Goal: Information Seeking & Learning: Learn about a topic

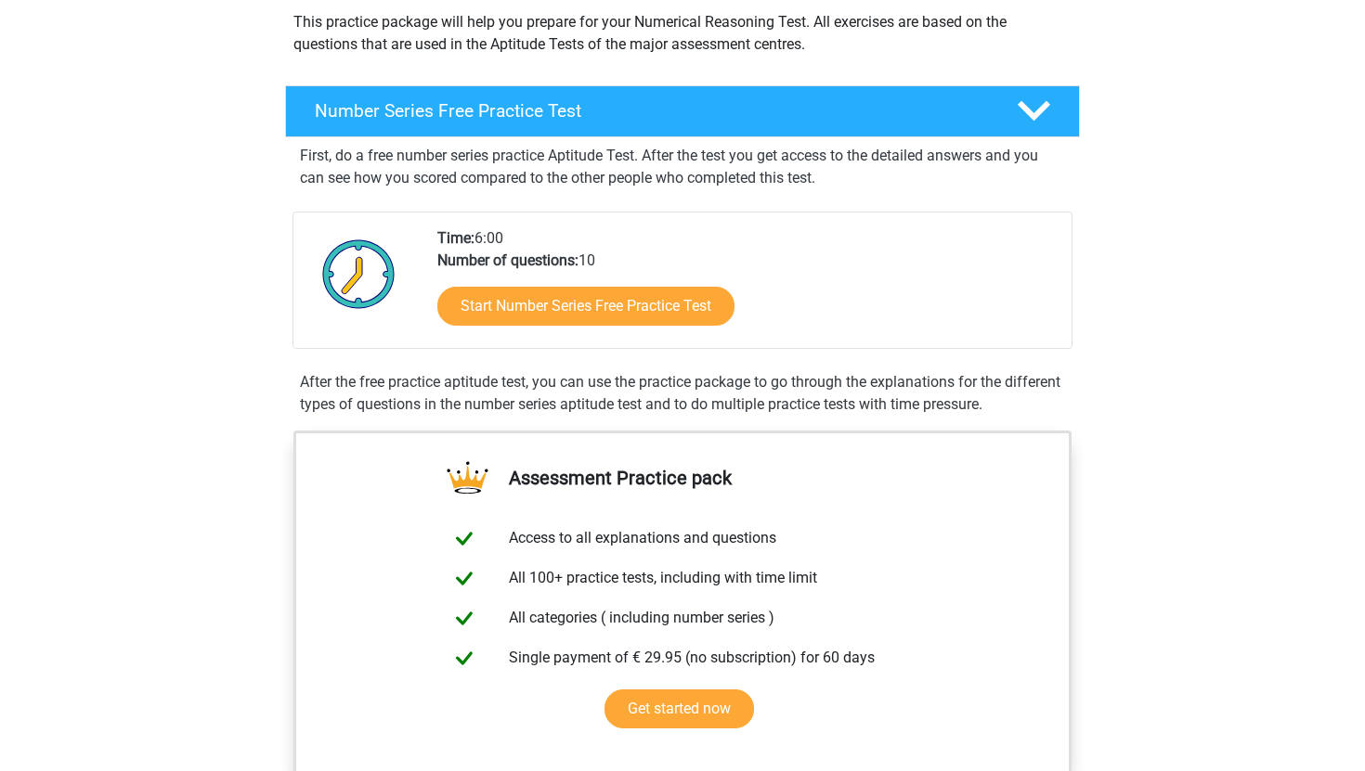
scroll to position [219, 0]
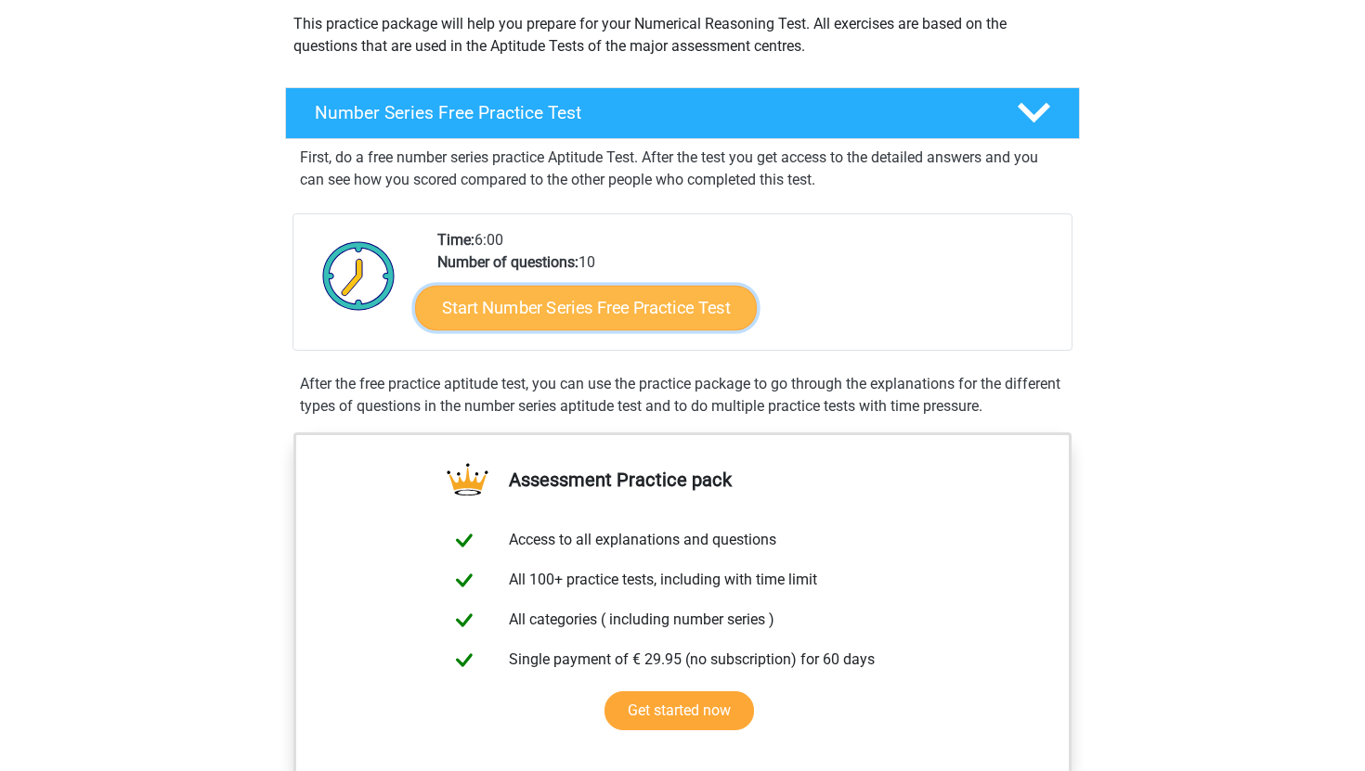
click at [653, 312] on link "Start Number Series Free Practice Test" at bounding box center [586, 307] width 342 height 45
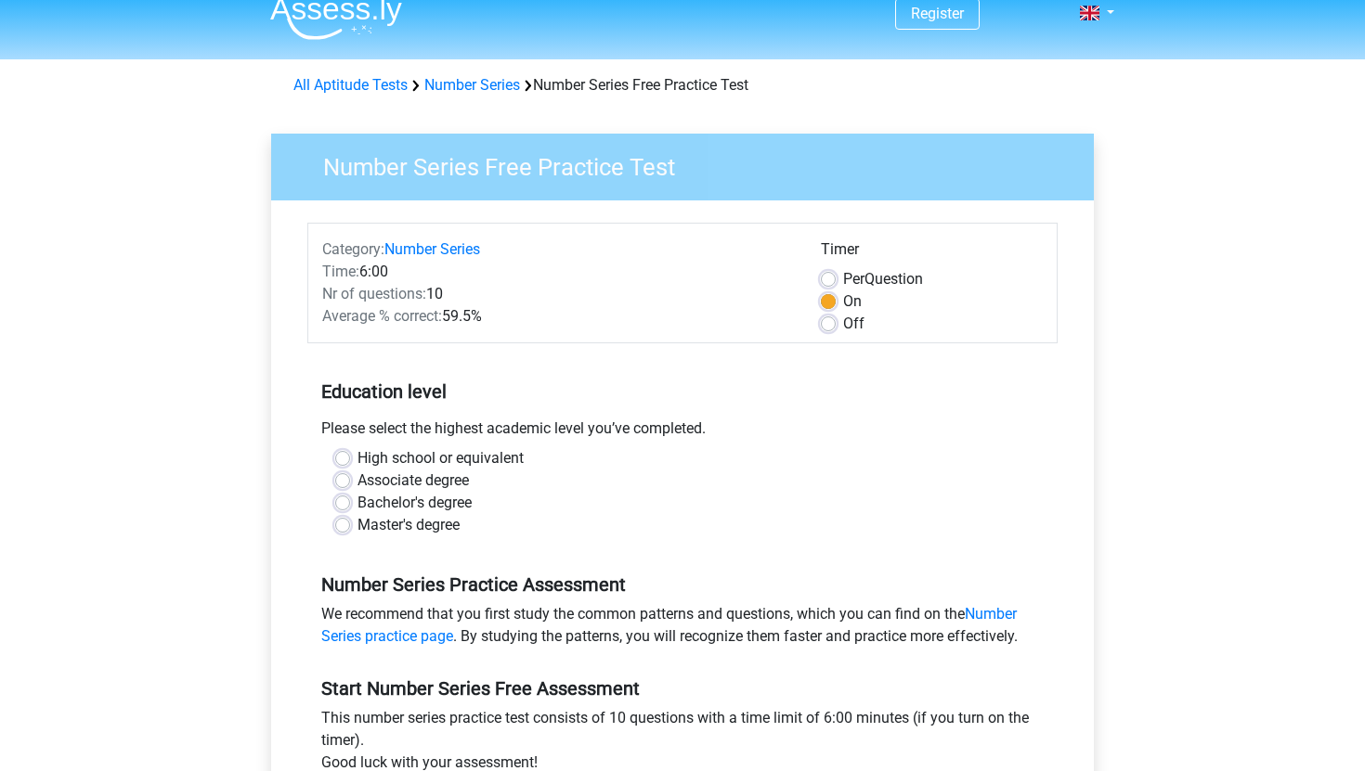
scroll to position [24, 0]
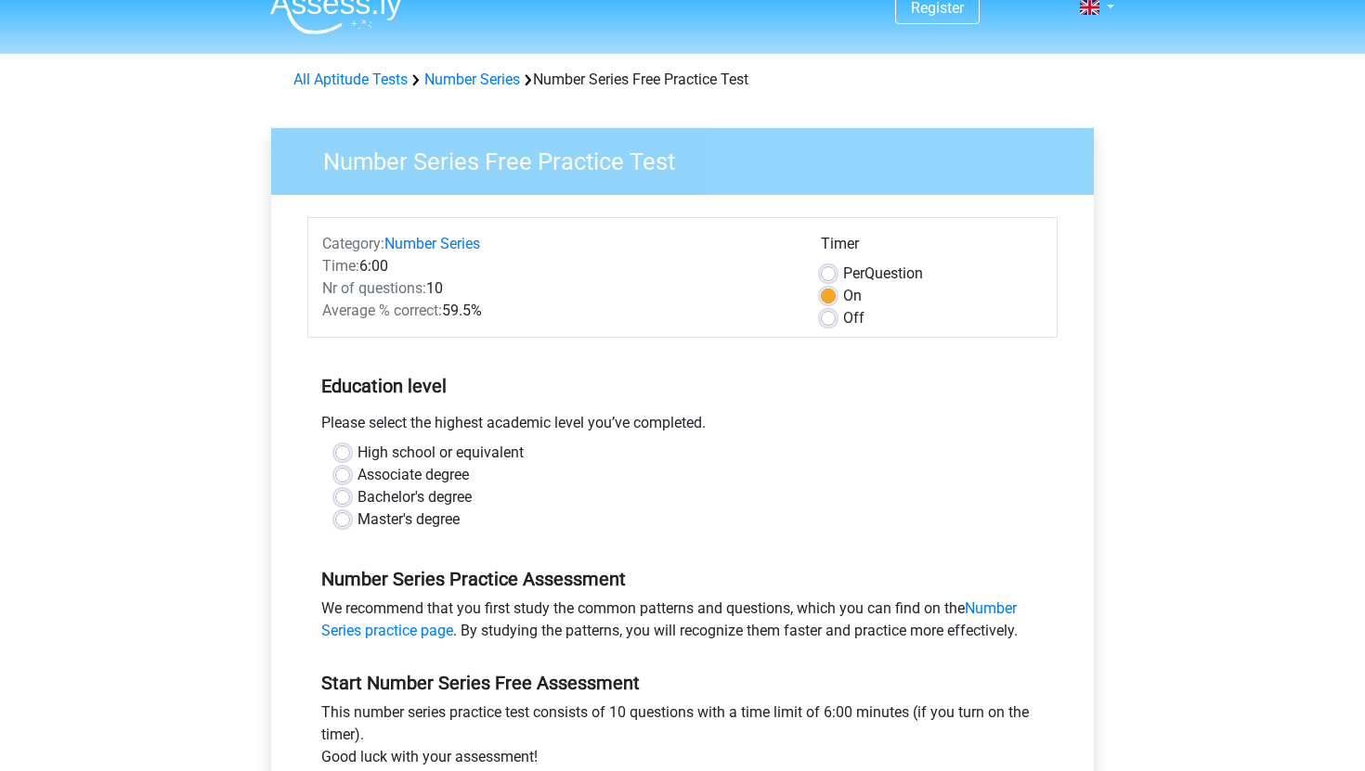
click at [843, 268] on label "Per Question" at bounding box center [883, 274] width 80 height 22
click at [832, 268] on input "Per Question" at bounding box center [828, 272] width 15 height 19
radio input "true"
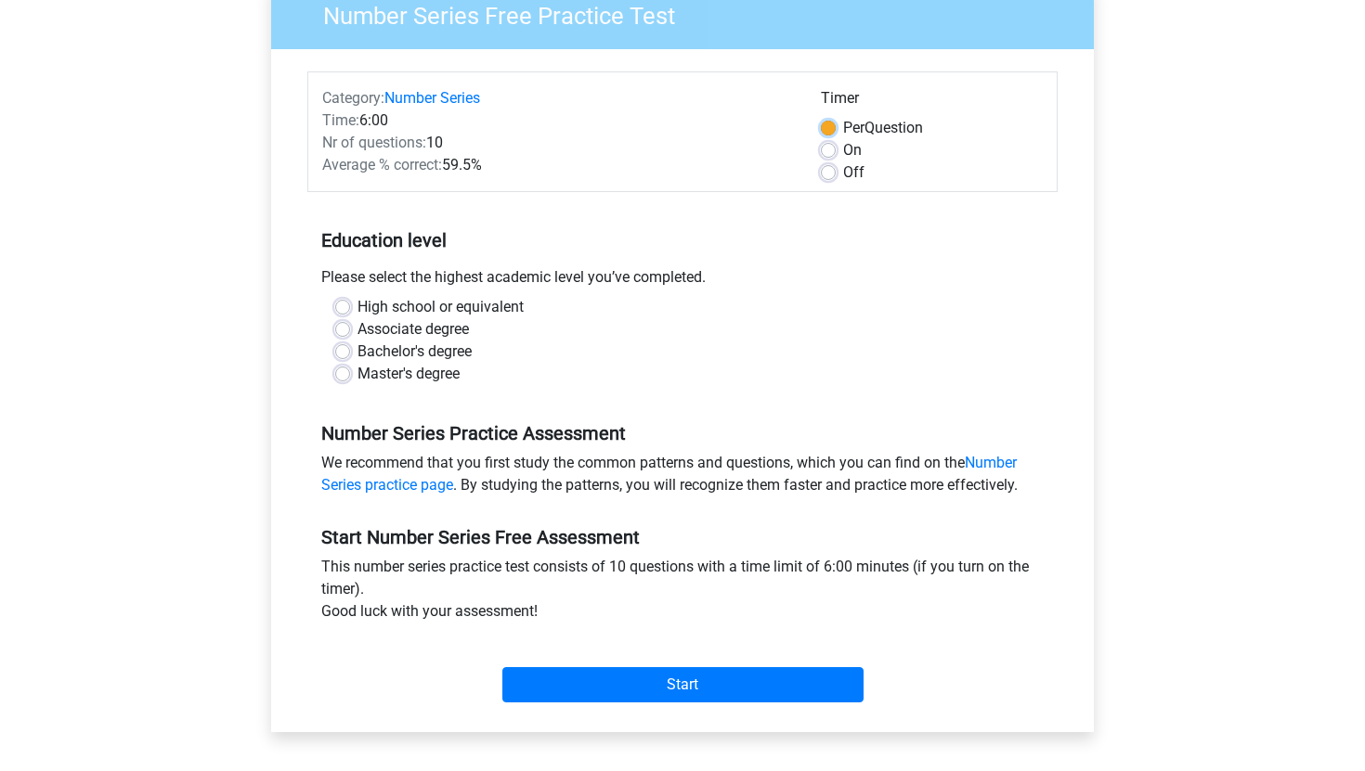
scroll to position [184, 0]
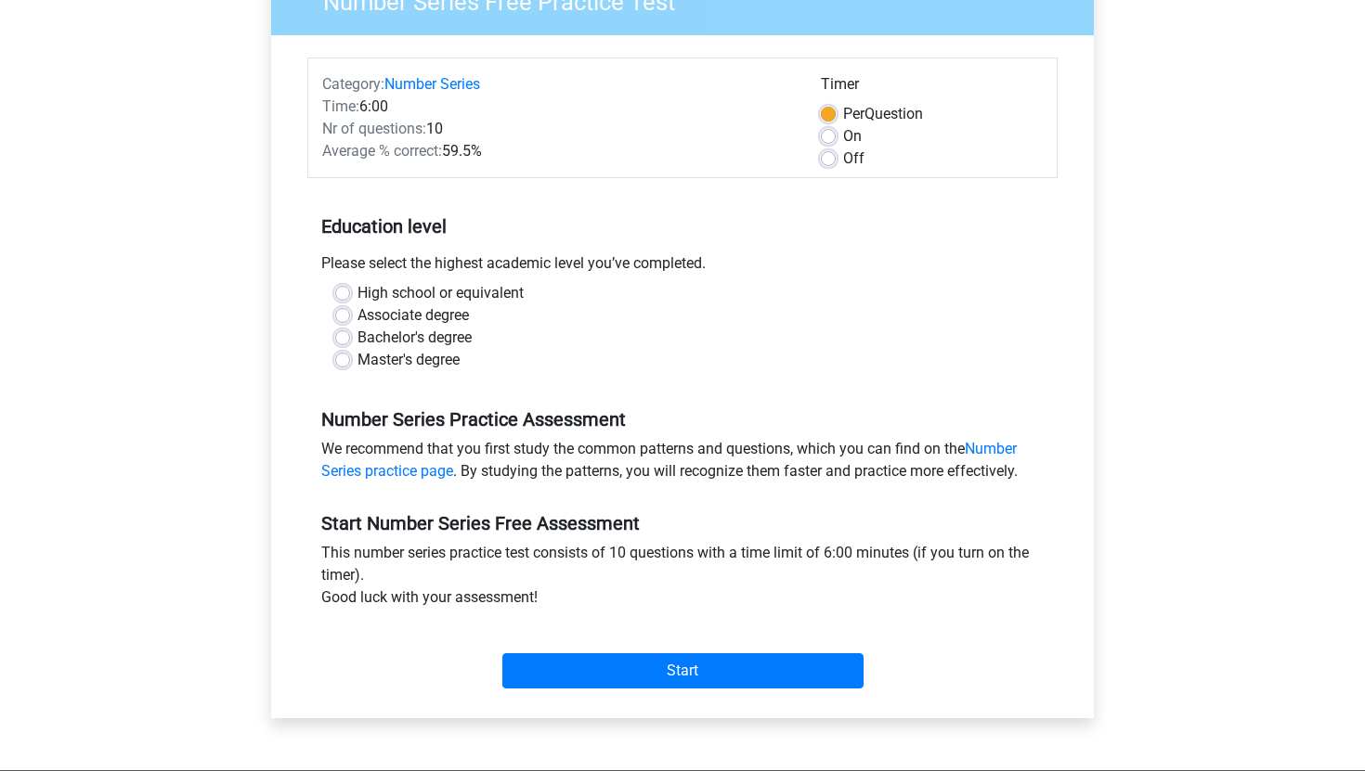
click at [357, 294] on label "High school or equivalent" at bounding box center [440, 293] width 166 height 22
click at [349, 294] on input "High school or equivalent" at bounding box center [342, 291] width 15 height 19
radio input "true"
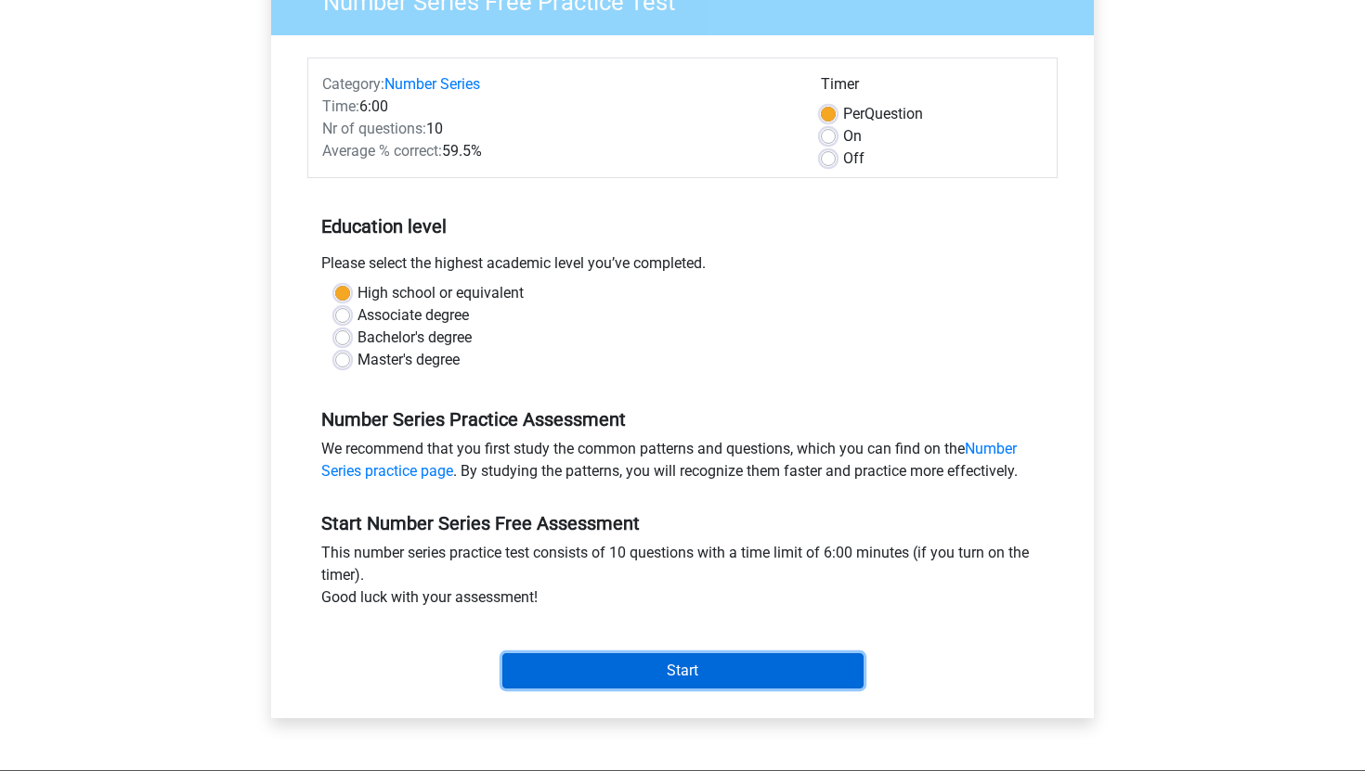
click at [640, 671] on input "Start" at bounding box center [682, 670] width 361 height 35
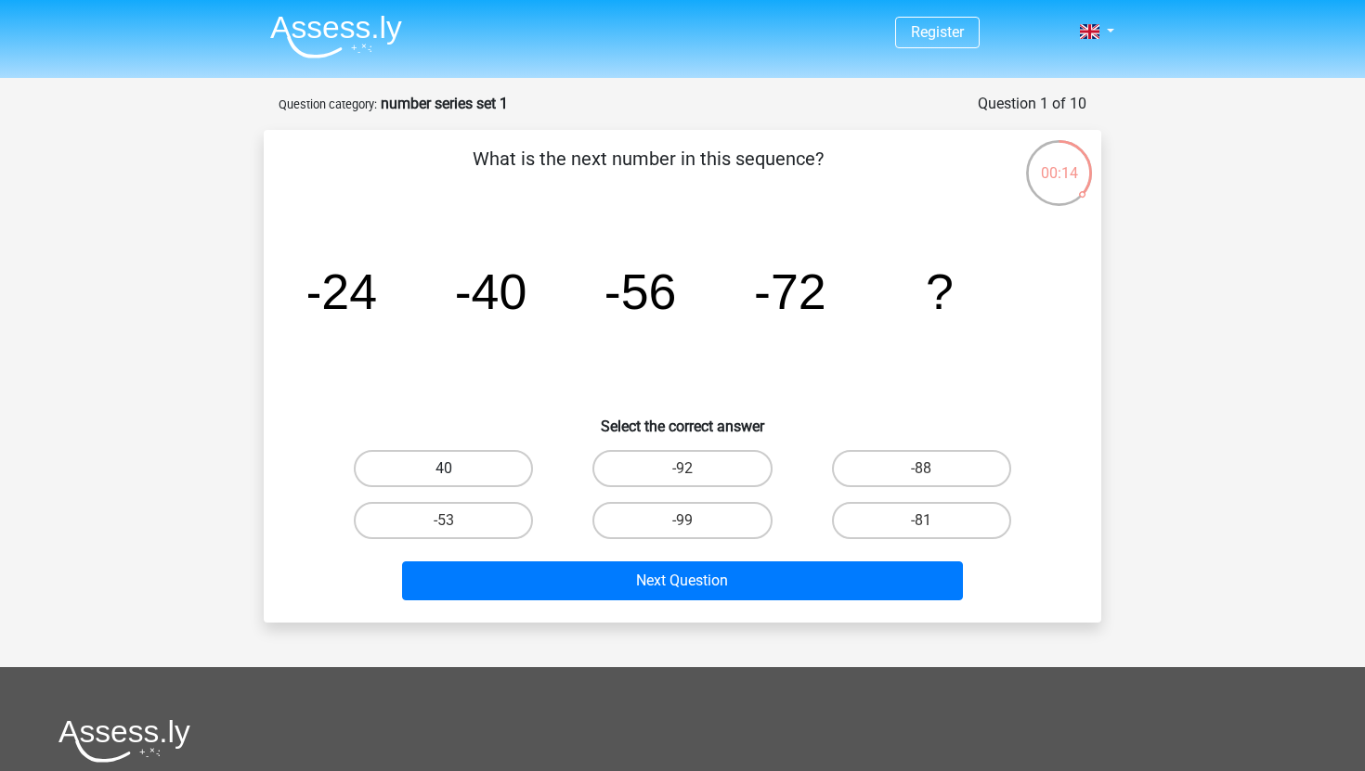
click at [433, 467] on label "40" at bounding box center [443, 468] width 179 height 37
click at [444, 469] on input "40" at bounding box center [450, 475] width 12 height 12
radio input "true"
click at [486, 520] on label "-53" at bounding box center [443, 520] width 179 height 37
click at [456, 521] on input "-53" at bounding box center [450, 527] width 12 height 12
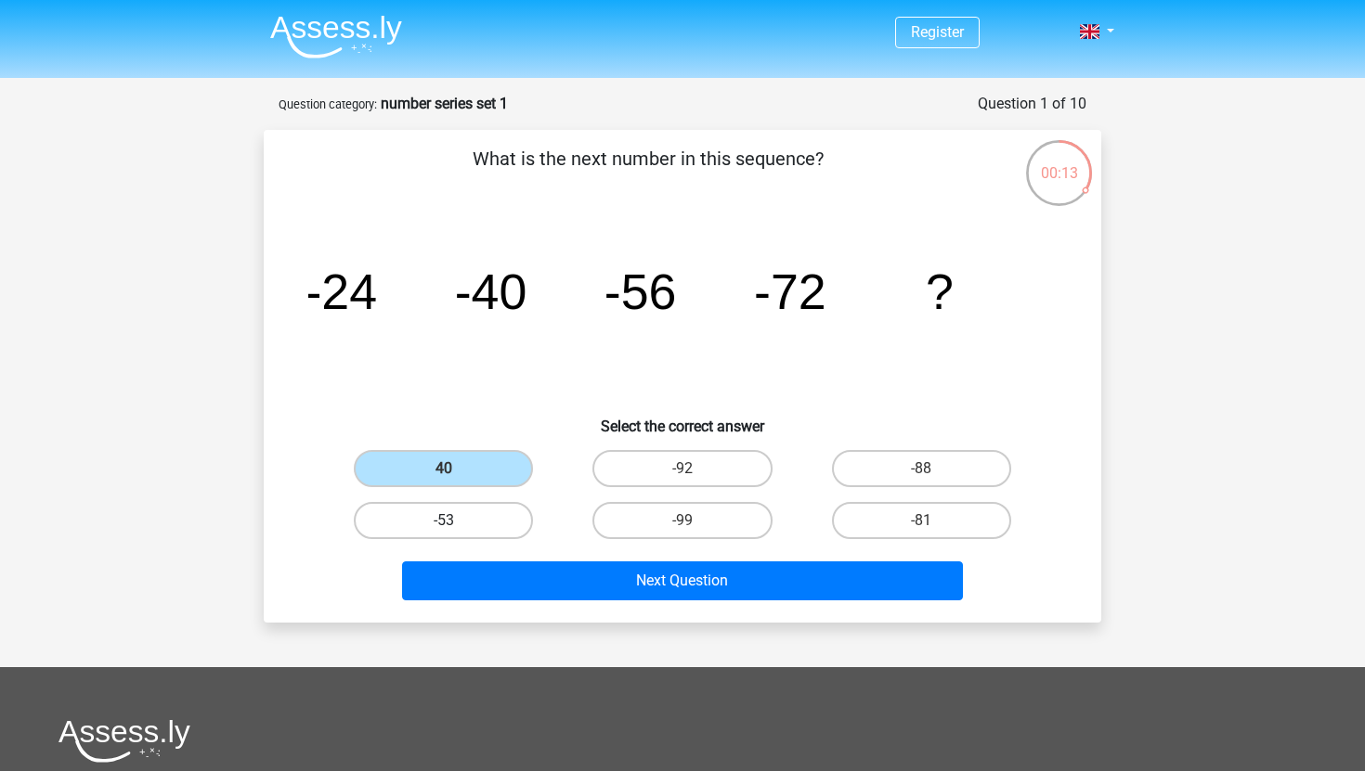
radio input "true"
click at [899, 529] on label "-81" at bounding box center [921, 520] width 179 height 37
click at [921, 529] on input "-81" at bounding box center [927, 527] width 12 height 12
radio input "true"
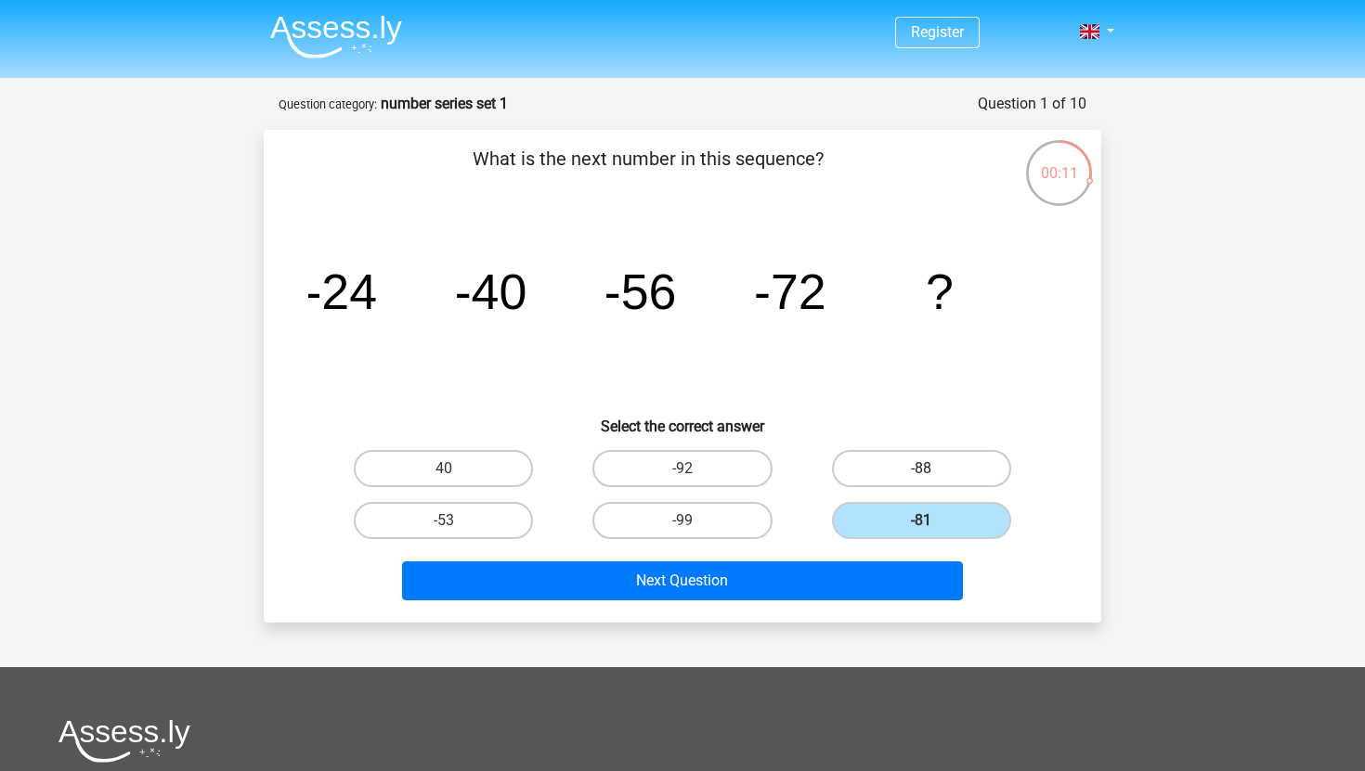
click at [891, 465] on label "-88" at bounding box center [921, 468] width 179 height 37
click at [921, 469] on input "-88" at bounding box center [927, 475] width 12 height 12
radio input "true"
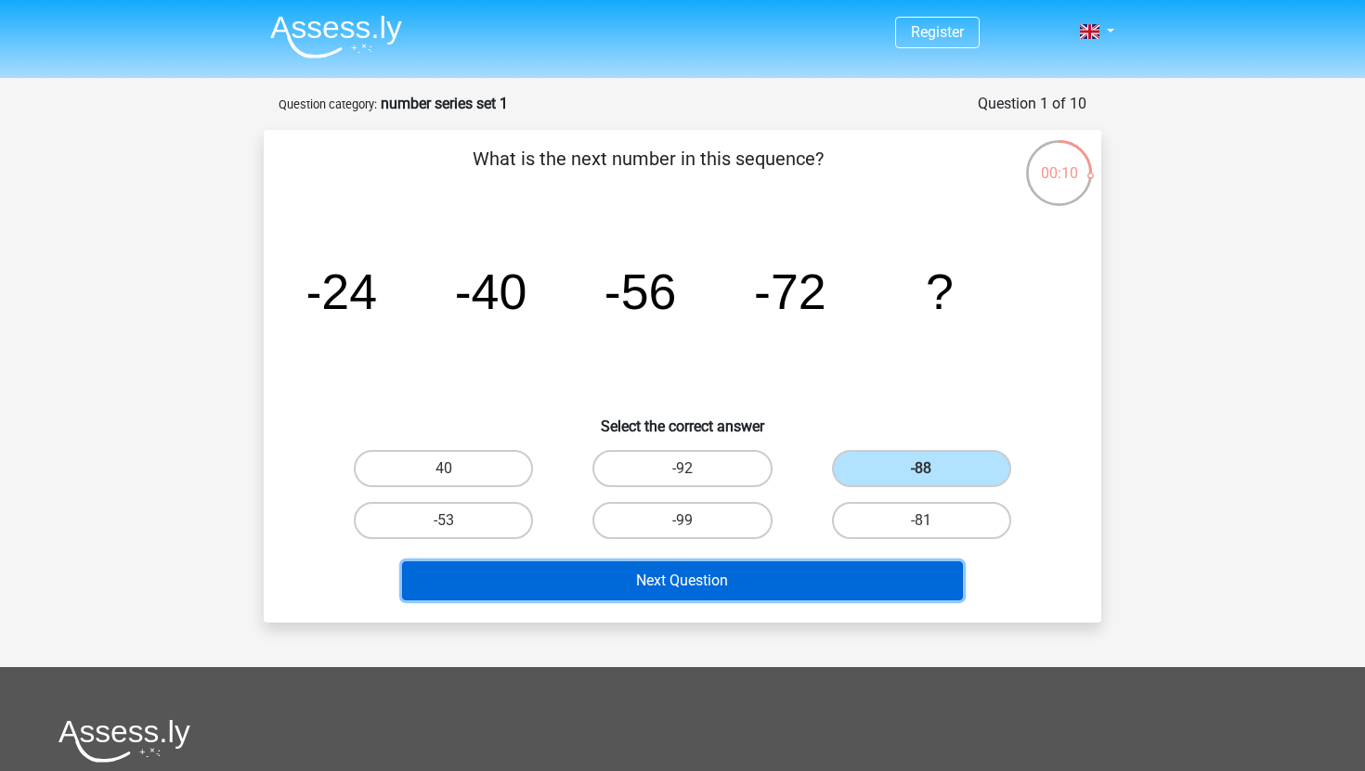
click at [780, 575] on button "Next Question" at bounding box center [683, 581] width 562 height 39
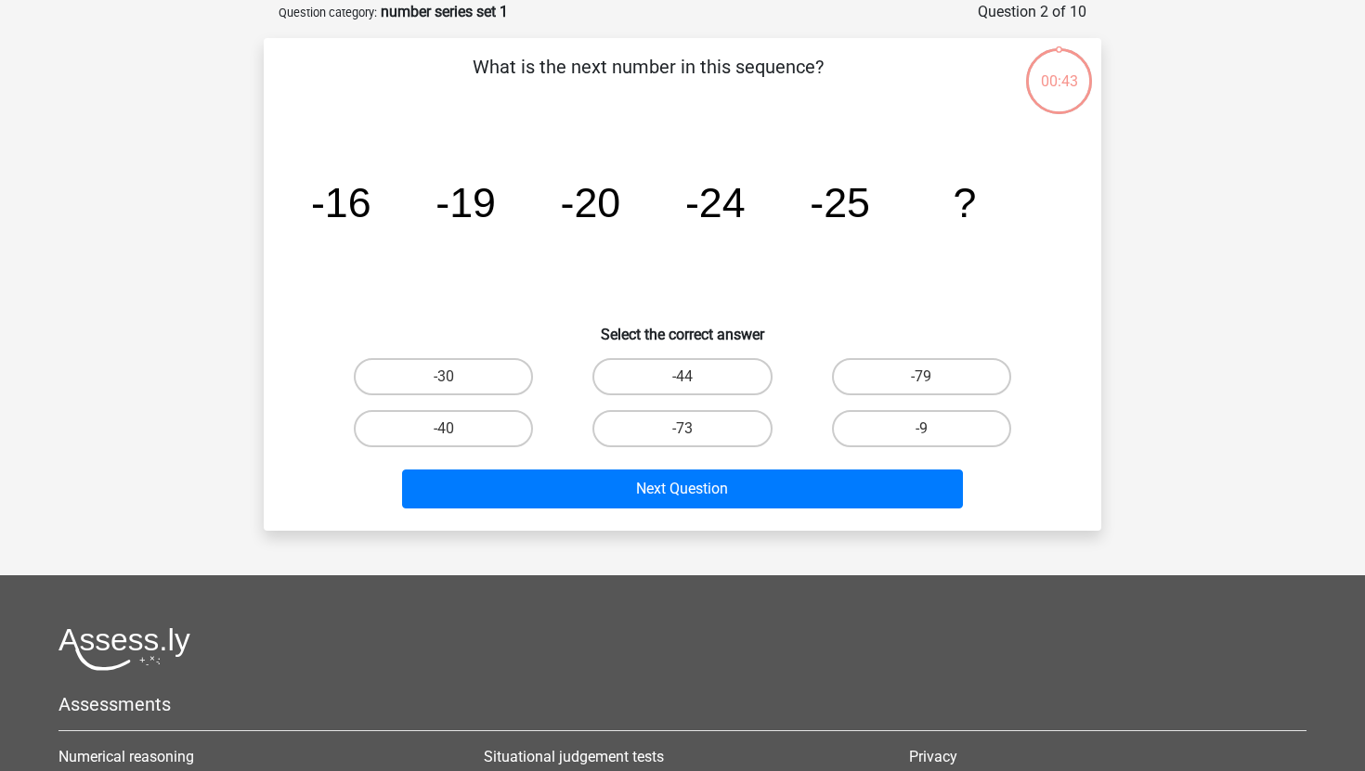
scroll to position [93, 0]
click at [454, 383] on input "-30" at bounding box center [450, 382] width 12 height 12
radio input "true"
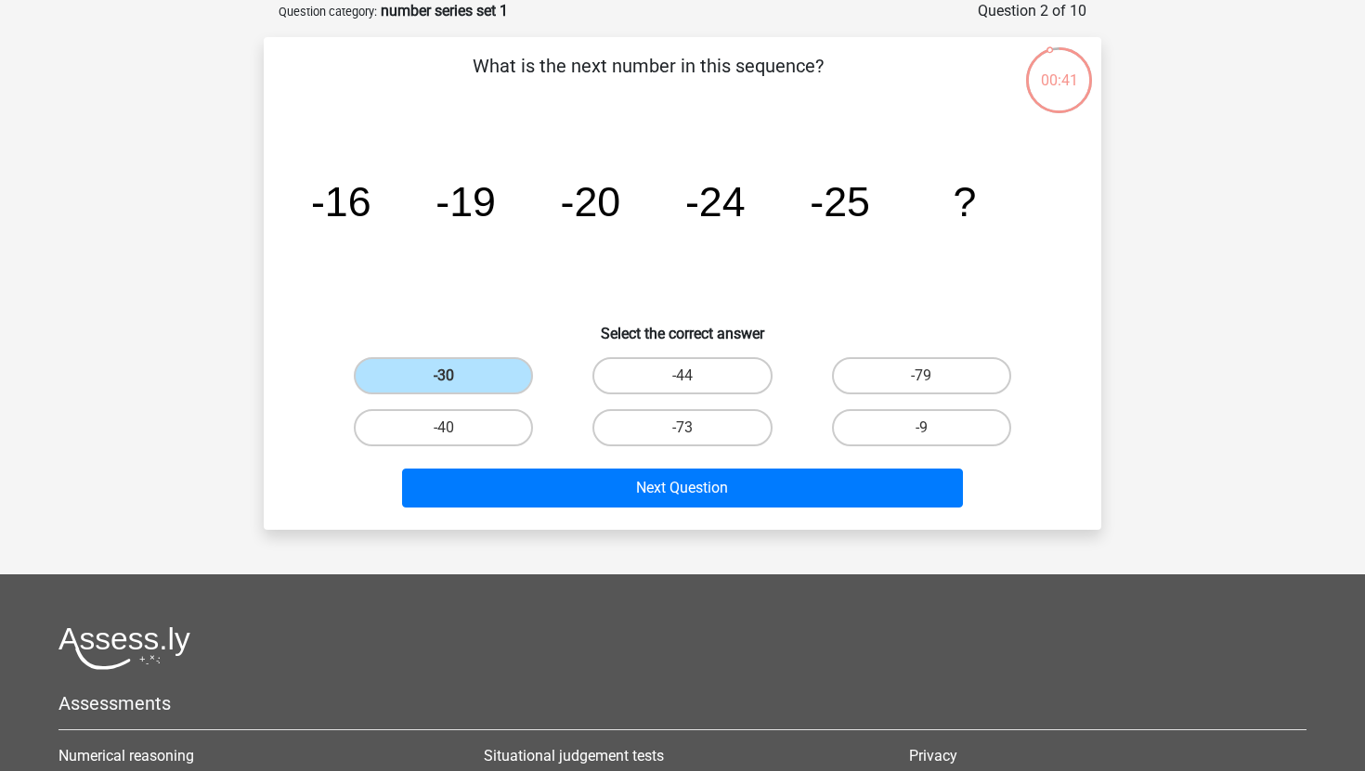
click at [540, 466] on div "Next Question" at bounding box center [682, 484] width 778 height 61
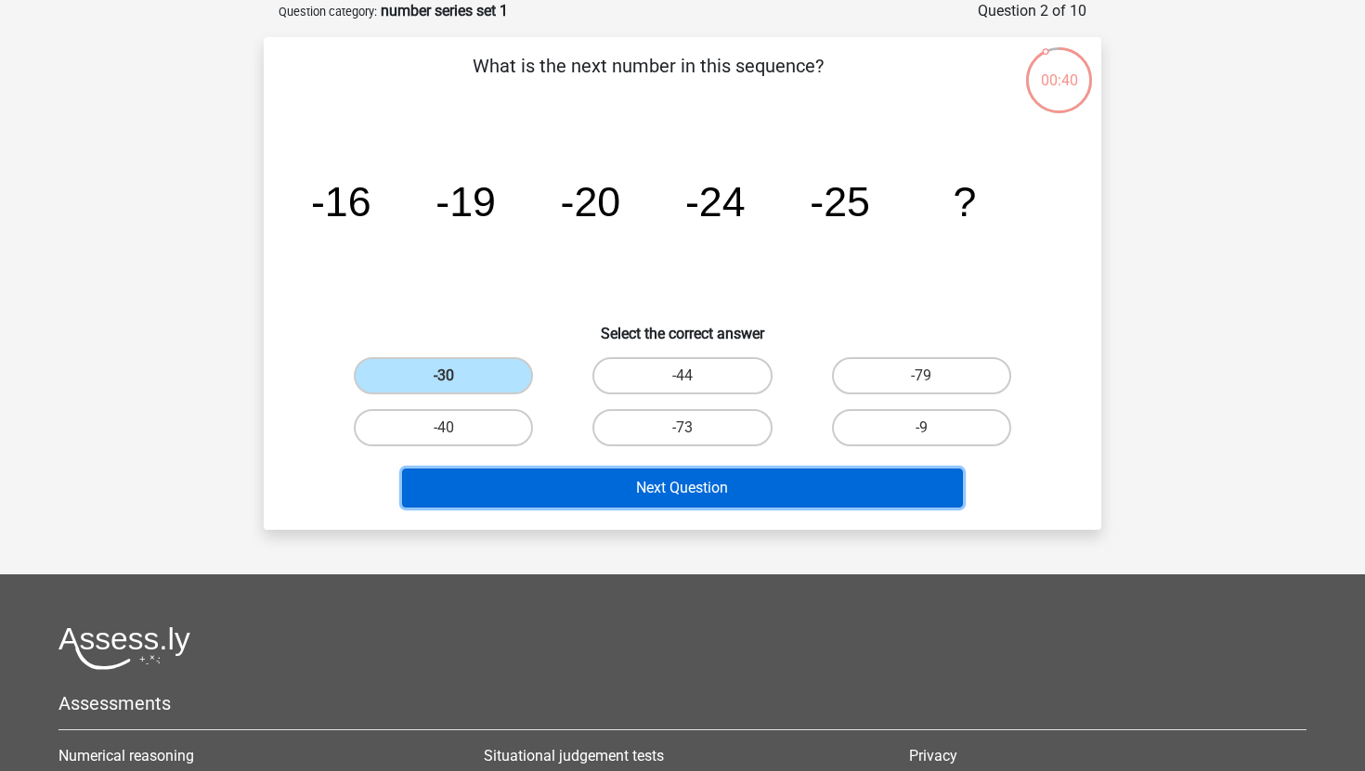
click at [550, 482] on button "Next Question" at bounding box center [683, 488] width 562 height 39
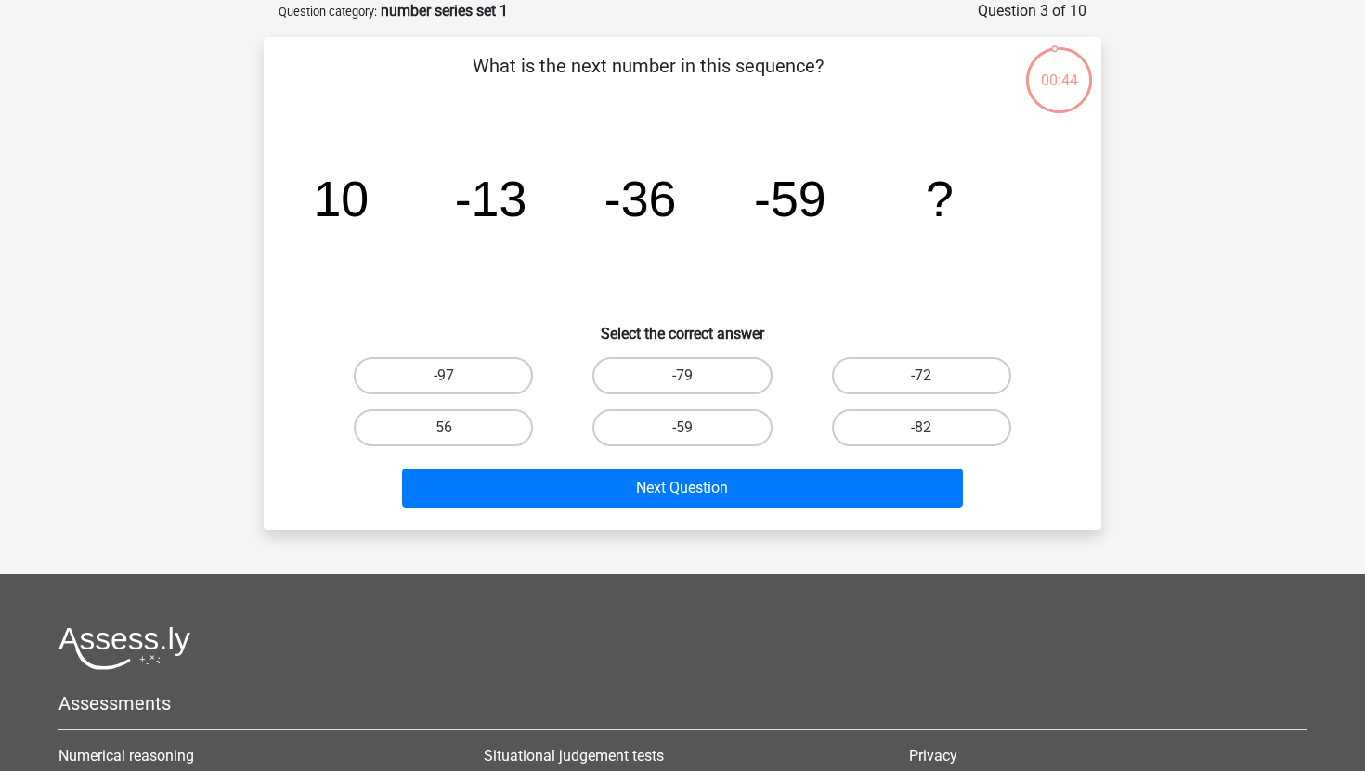
scroll to position [0, 0]
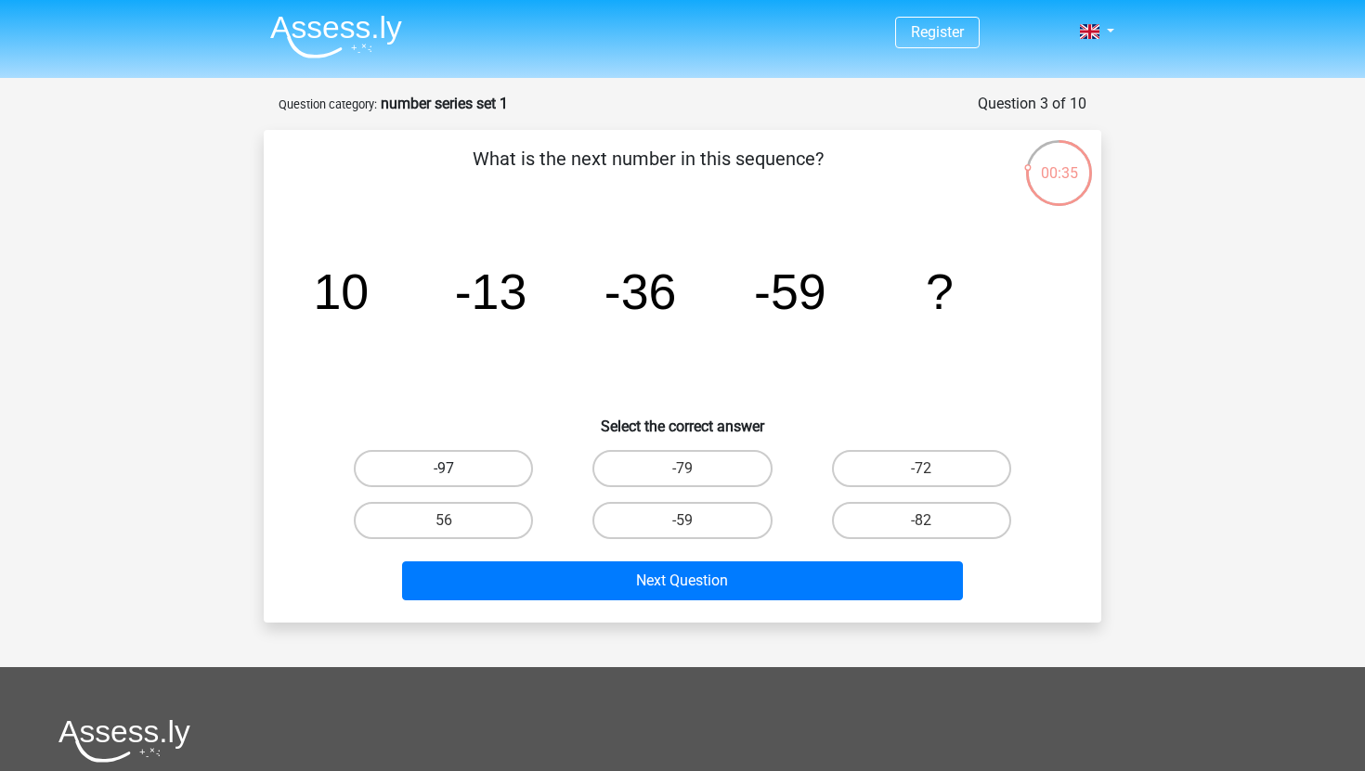
click at [481, 481] on label "-97" at bounding box center [443, 468] width 179 height 37
click at [456, 481] on input "-97" at bounding box center [450, 475] width 12 height 12
radio input "true"
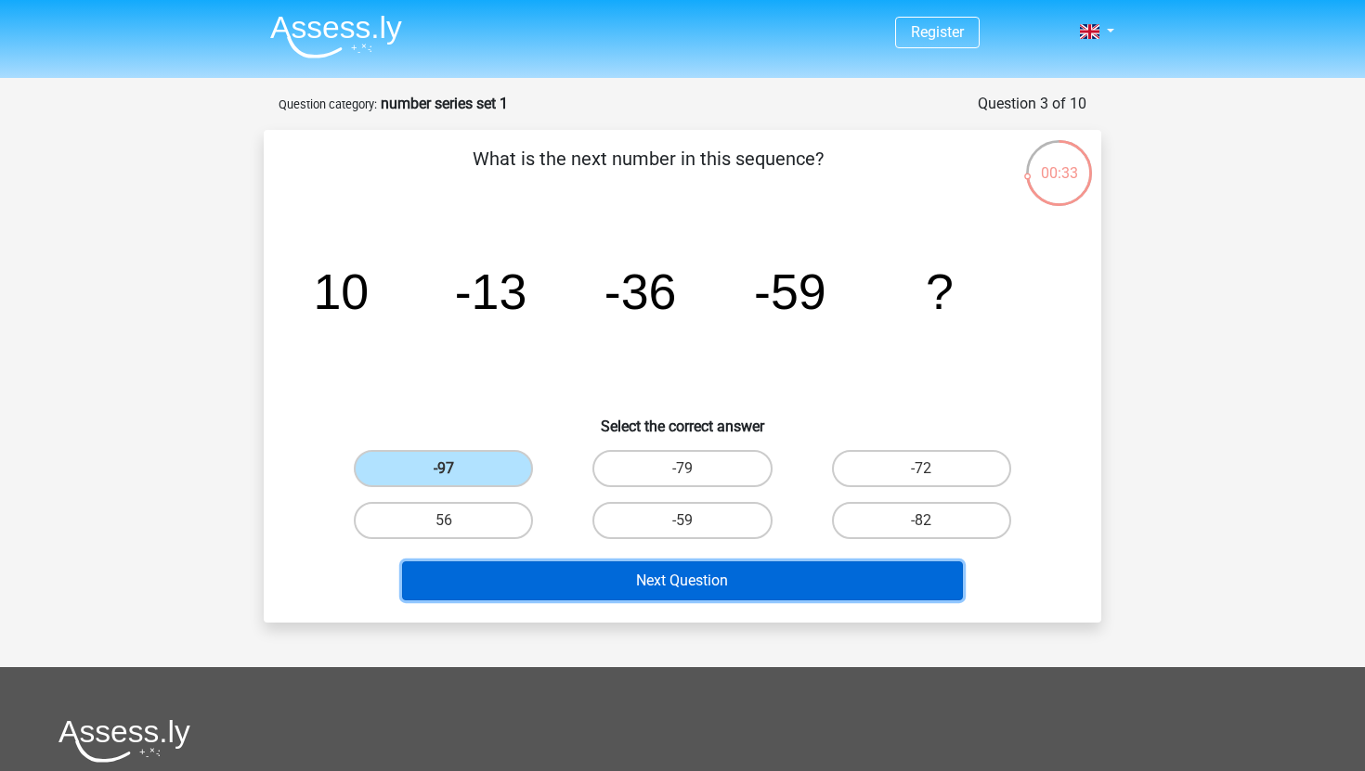
click at [589, 588] on button "Next Question" at bounding box center [683, 581] width 562 height 39
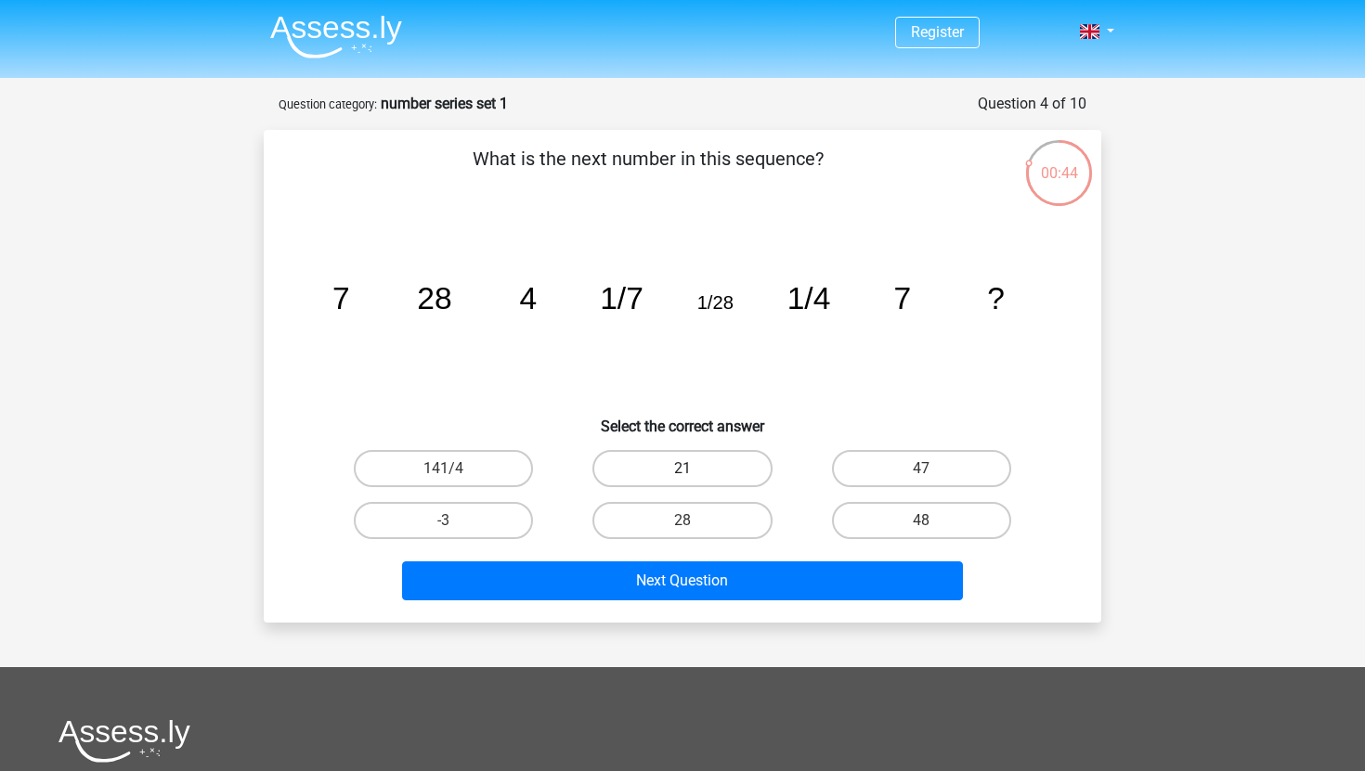
click at [660, 472] on label "21" at bounding box center [681, 468] width 179 height 37
click at [682, 472] on input "21" at bounding box center [688, 475] width 12 height 12
radio input "true"
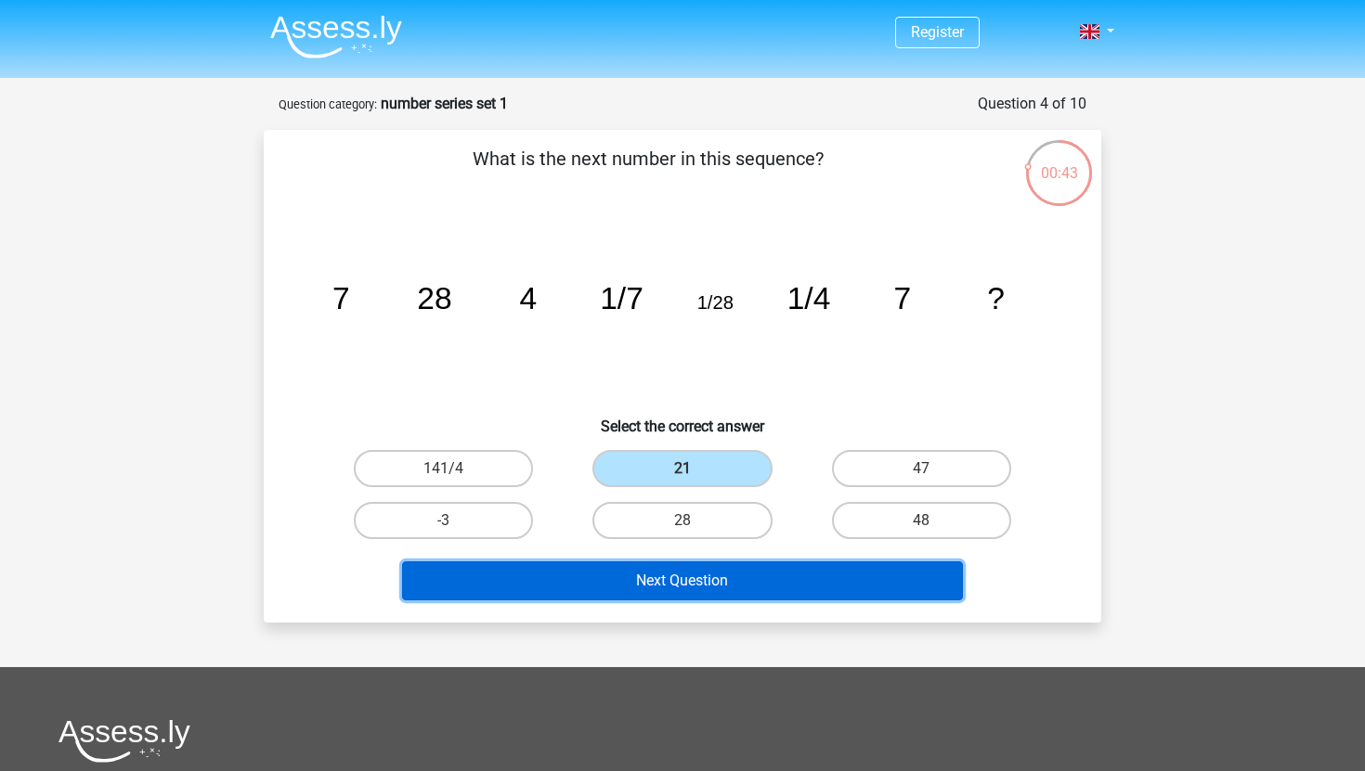
click at [664, 581] on button "Next Question" at bounding box center [683, 581] width 562 height 39
